Goal: Task Accomplishment & Management: Use online tool/utility

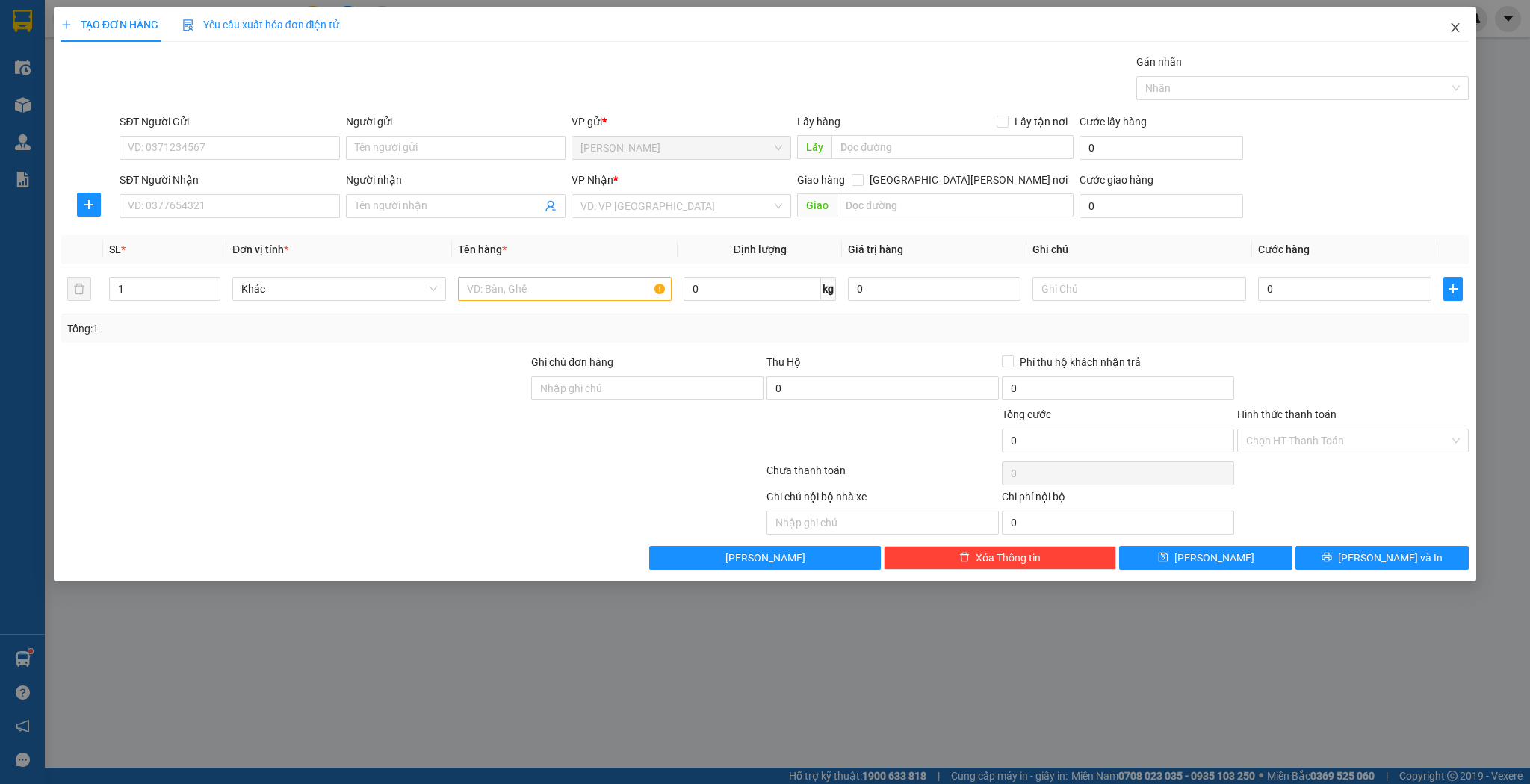
click at [1451, 29] on icon "close" at bounding box center [1455, 27] width 12 height 12
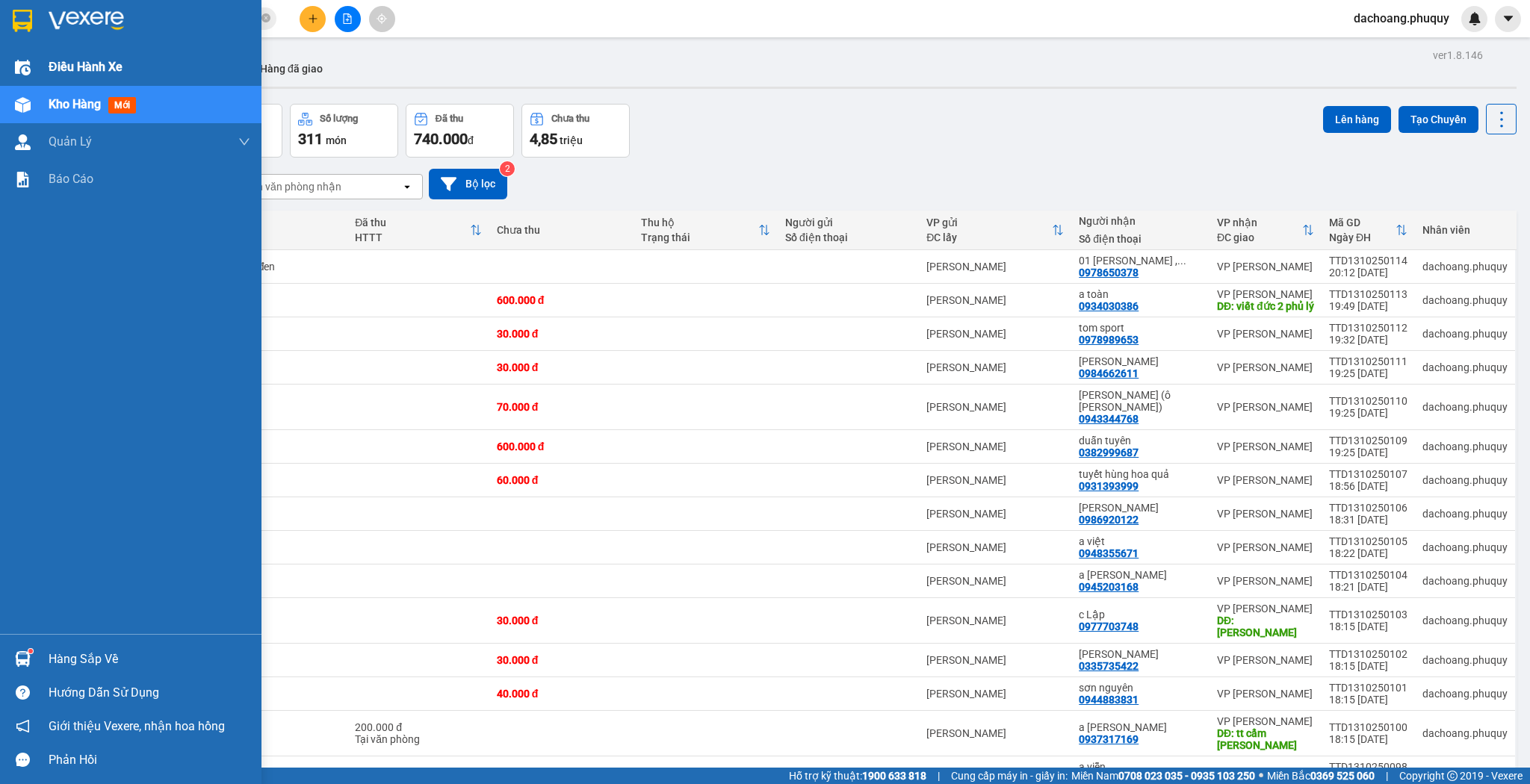
click at [96, 72] on span "Điều hành xe" at bounding box center [85, 66] width 74 height 19
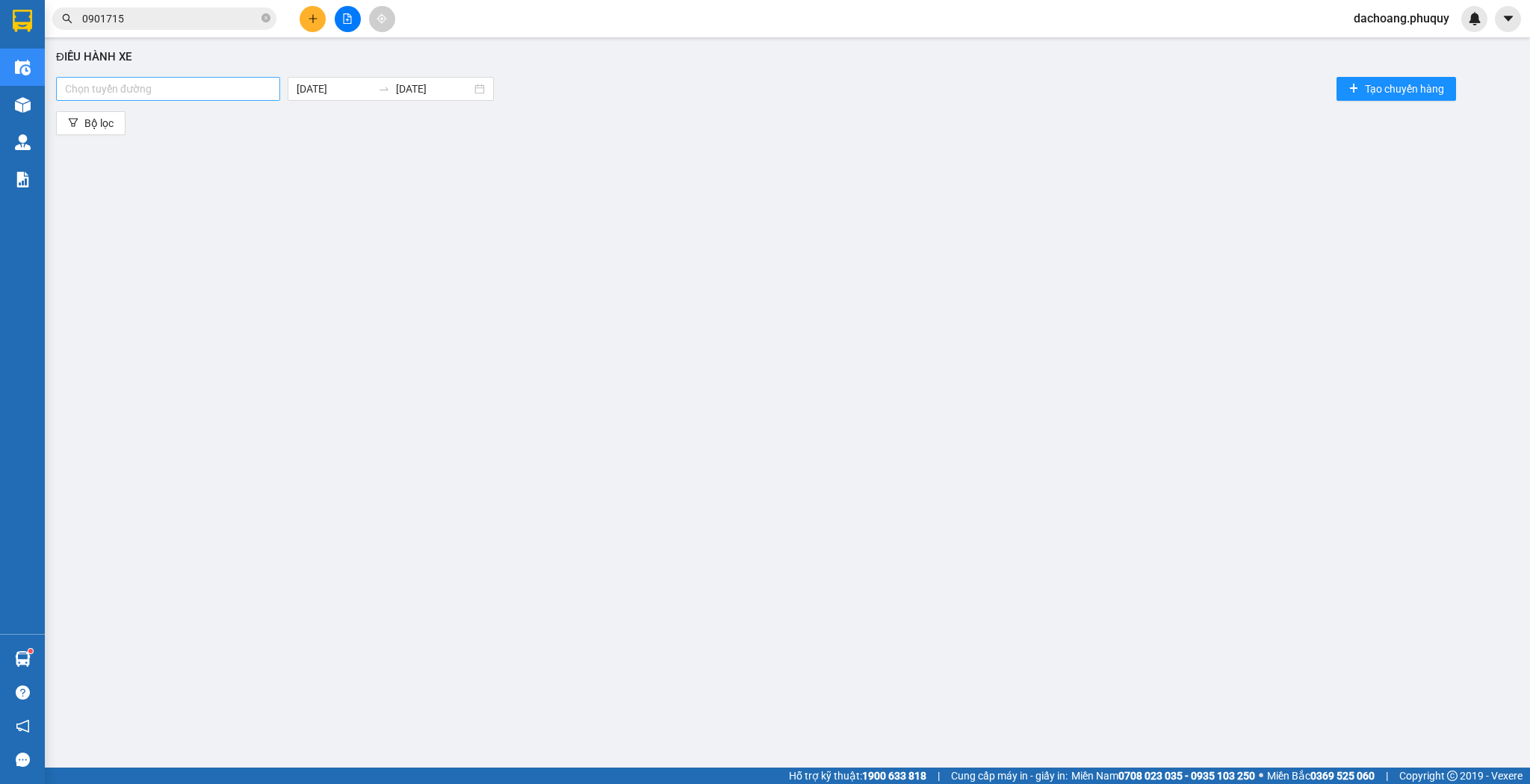
click at [240, 89] on div at bounding box center [168, 89] width 217 height 18
click at [156, 116] on div "[GEOGRAPHIC_DATA] - [GEOGRAPHIC_DATA]" at bounding box center [169, 118] width 209 height 16
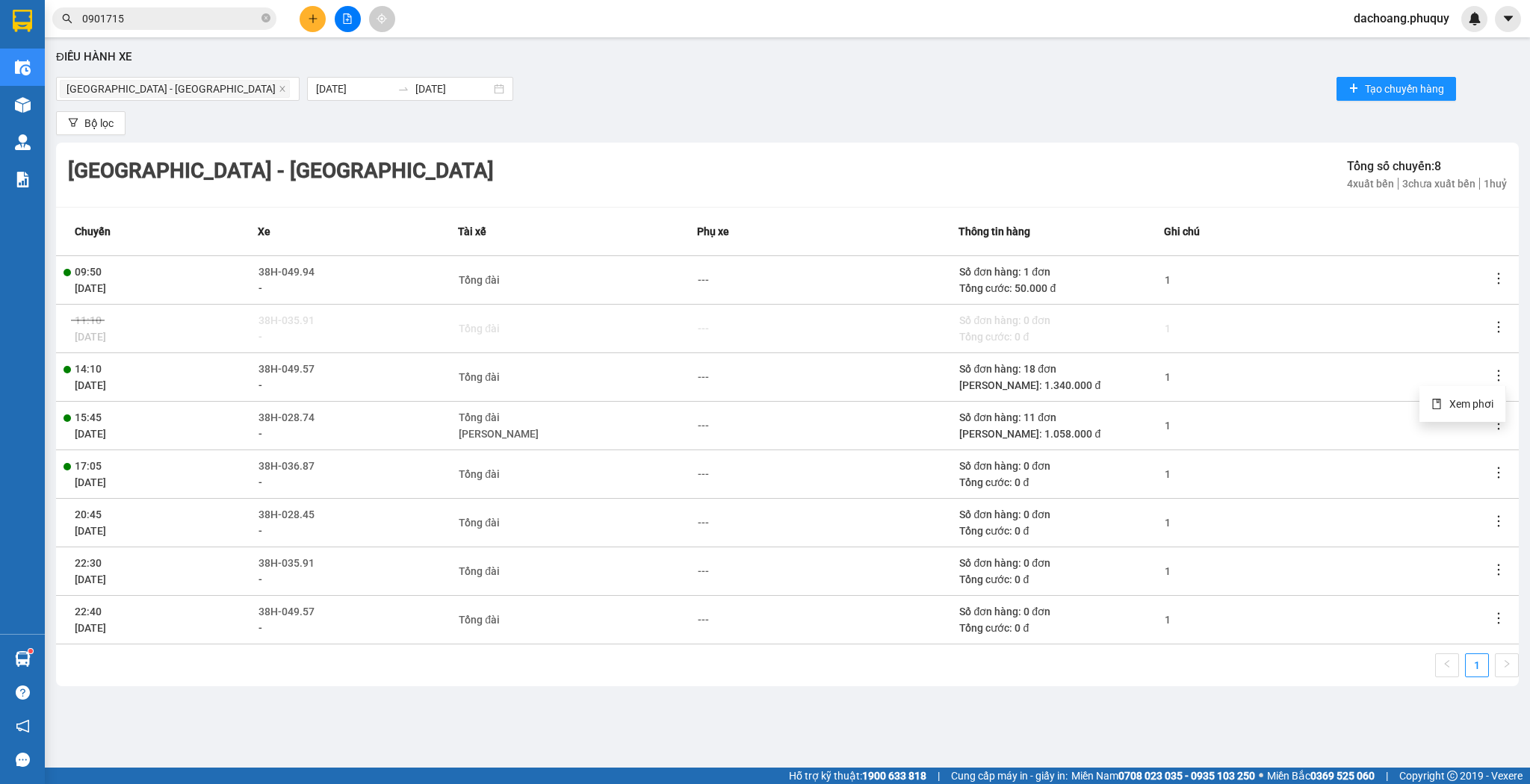
click at [1505, 371] on icon "more" at bounding box center [1498, 376] width 15 height 15
click at [1481, 398] on span "Xem phơi" at bounding box center [1471, 403] width 44 height 12
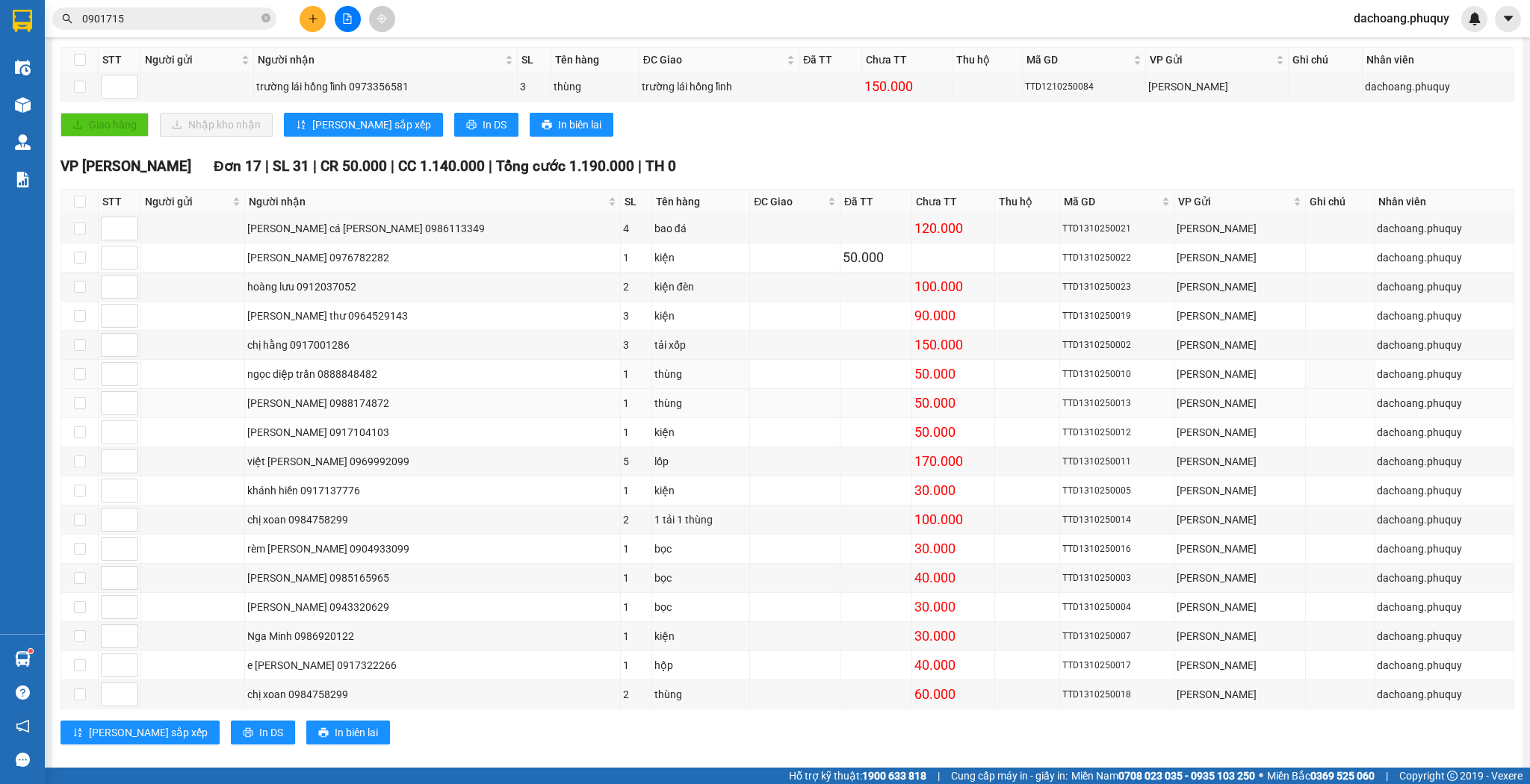
scroll to position [260, 0]
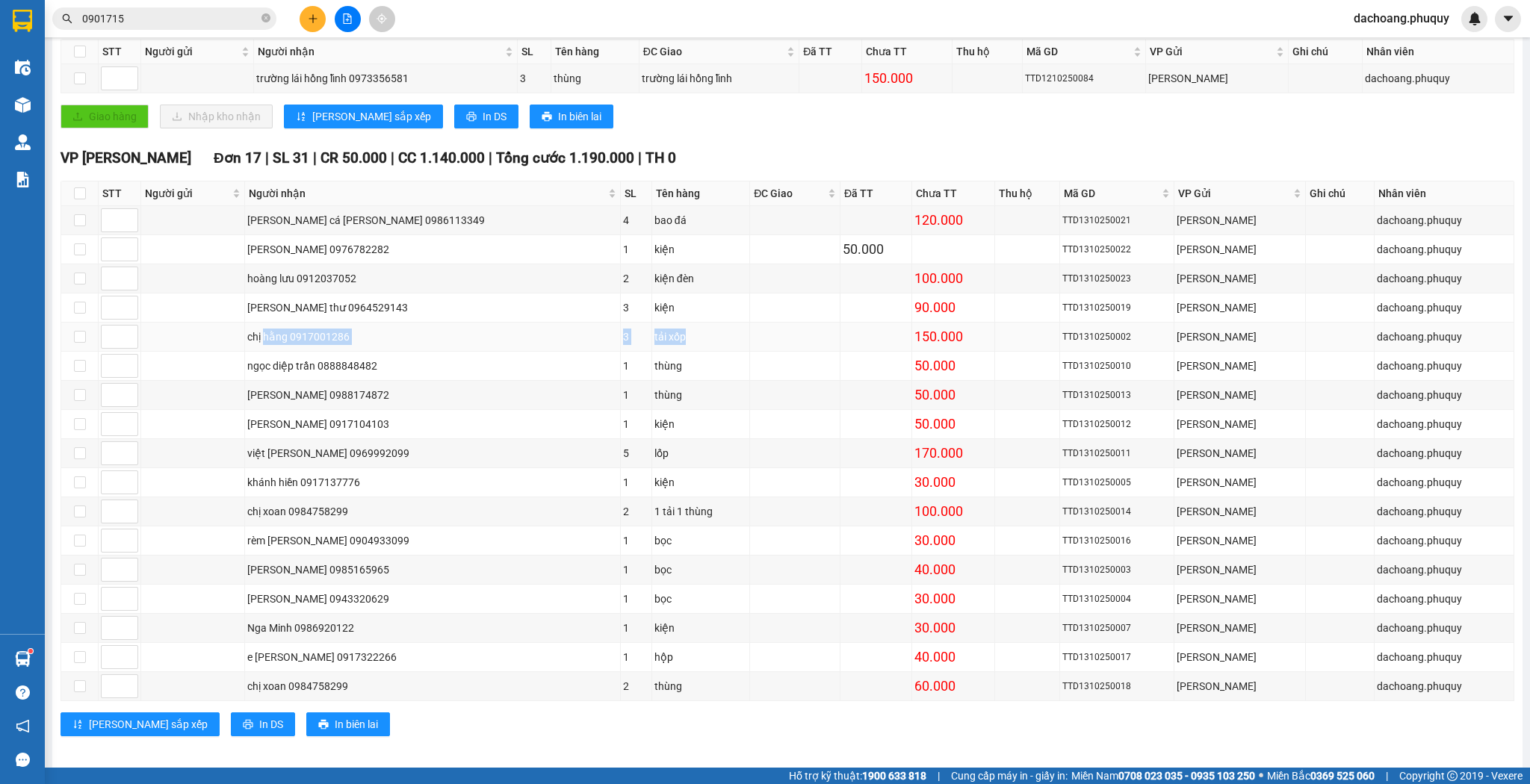
drag, startPoint x: 314, startPoint y: 335, endPoint x: 647, endPoint y: 337, distance: 333.0
click at [645, 337] on tr "chị hằng 0917001286 3 tải xốp 150.000 TTD1310250002 VP Ngọc Hồi dachoang.phuquy" at bounding box center [788, 337] width 1453 height 29
click at [653, 340] on td "tải xốp" at bounding box center [702, 337] width 98 height 29
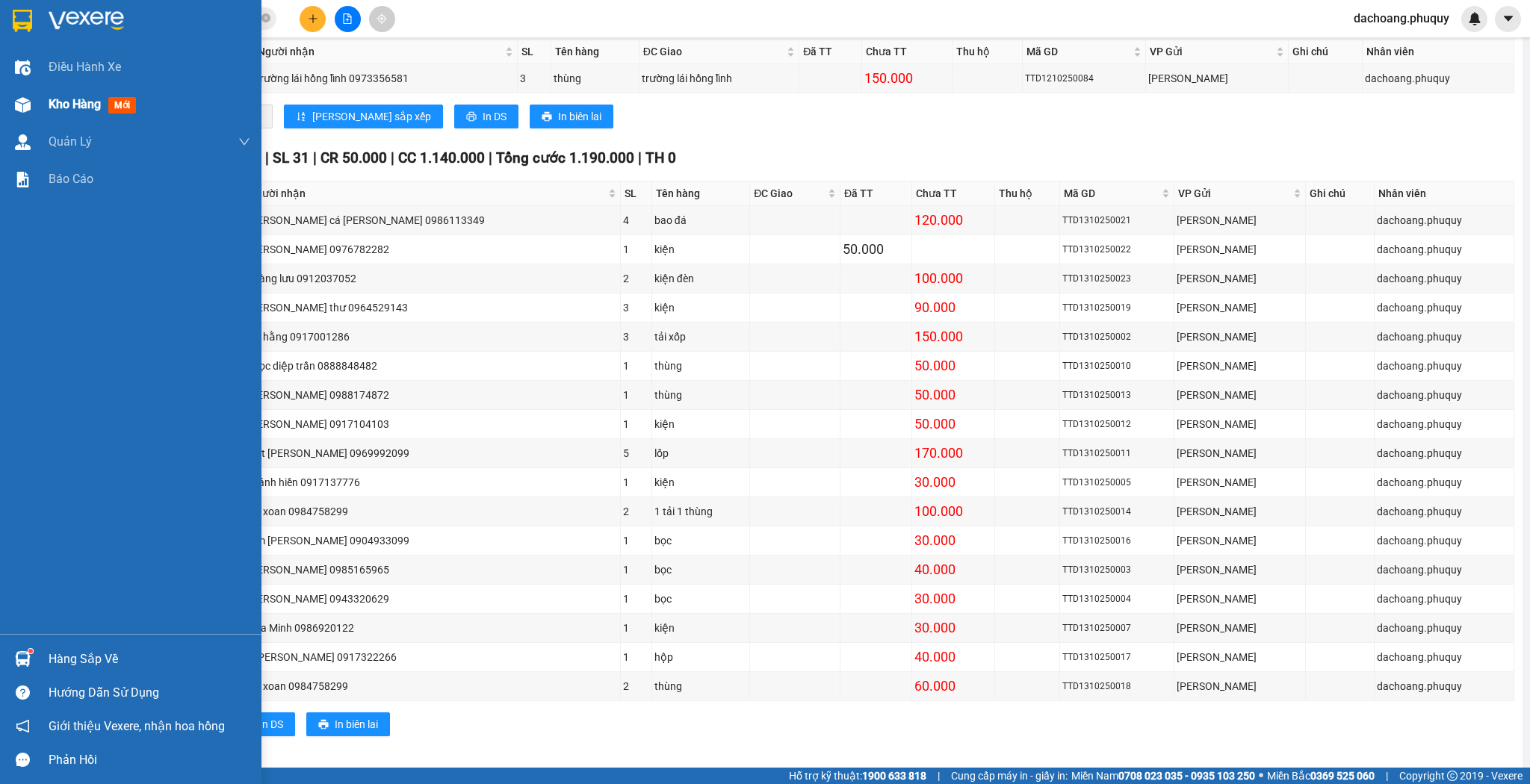
click at [21, 114] on div at bounding box center [23, 105] width 26 height 26
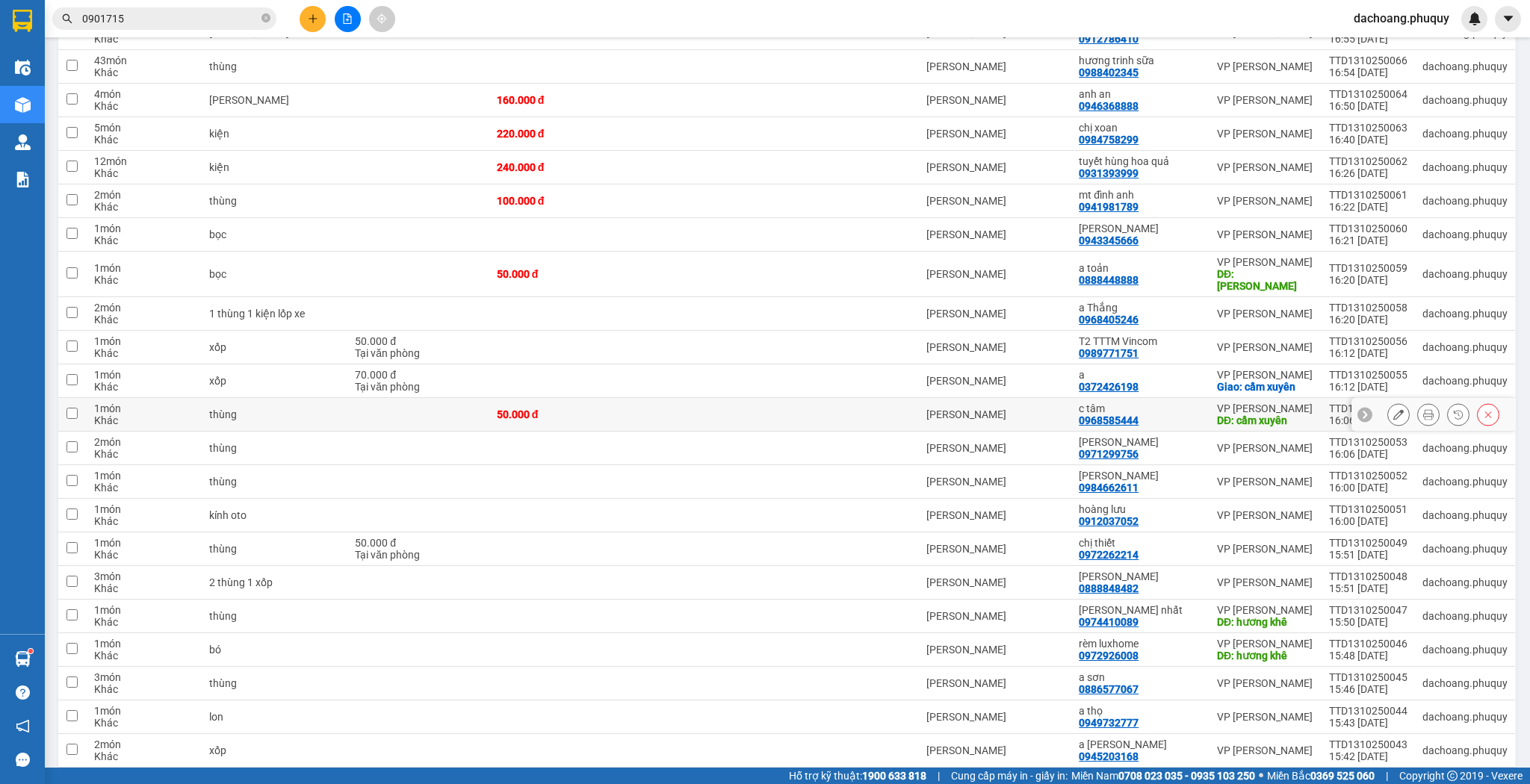
scroll to position [1650, 0]
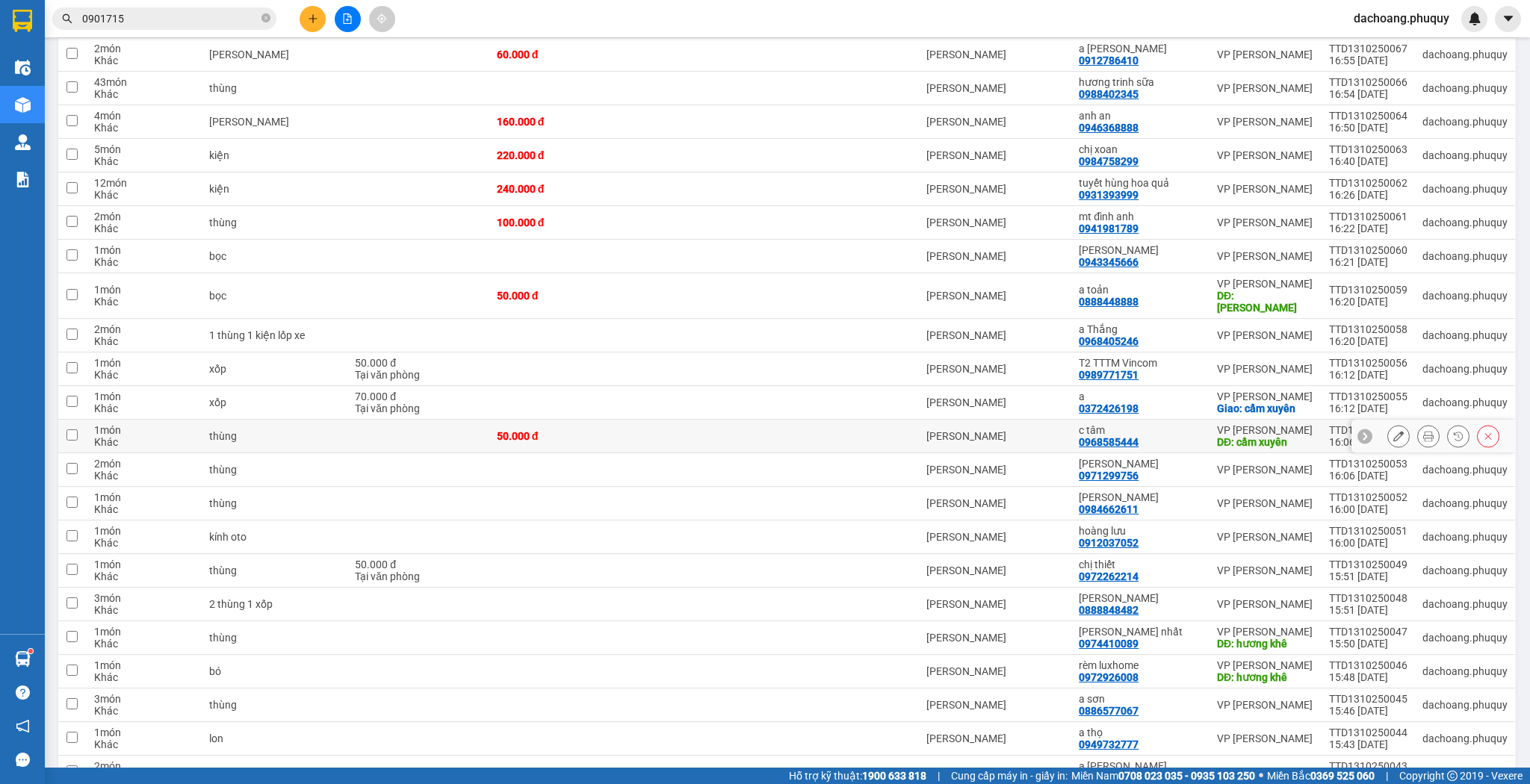
drag, startPoint x: 792, startPoint y: 371, endPoint x: 777, endPoint y: 368, distance: 15.3
